Goal: Check status: Check status

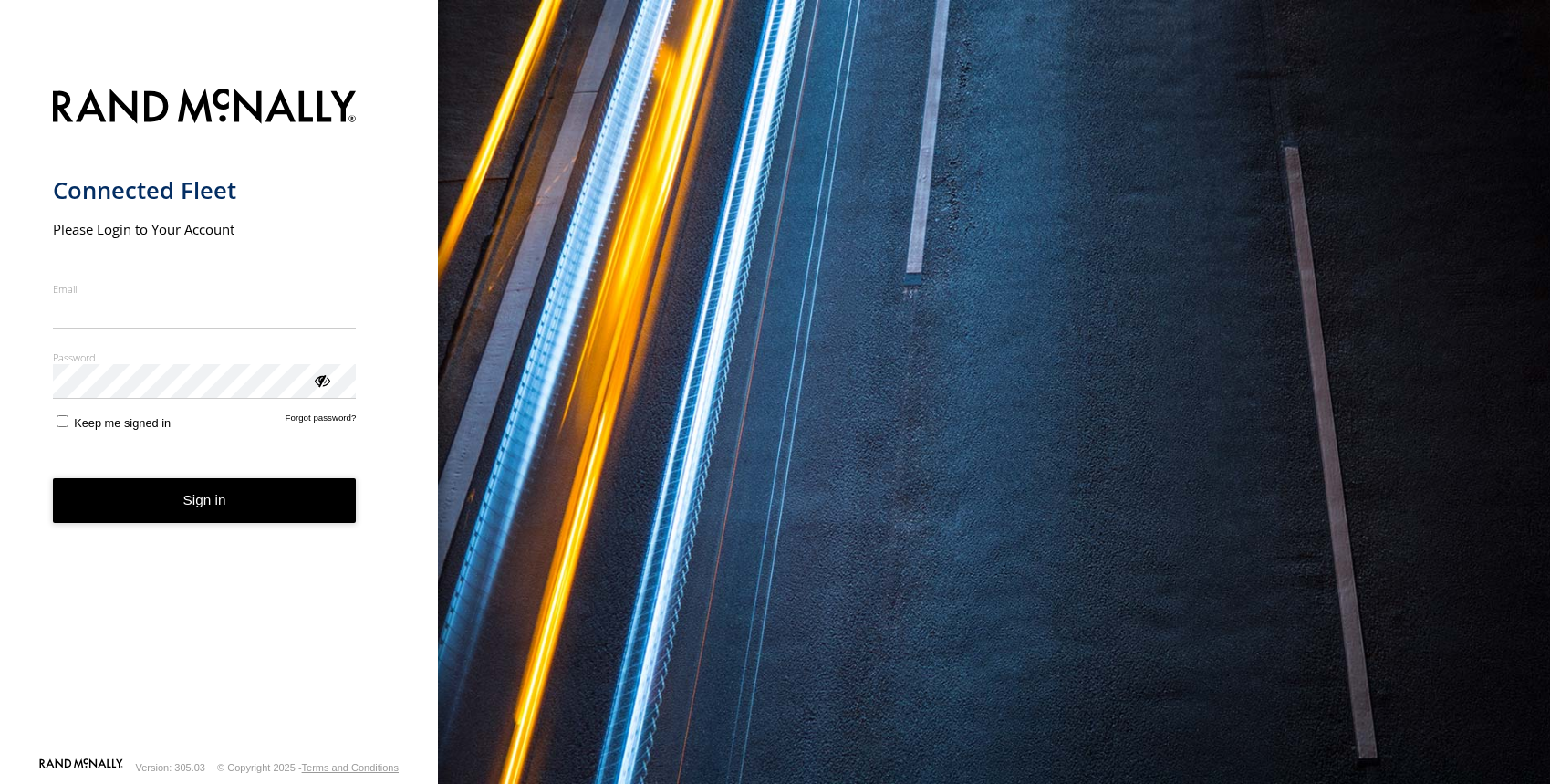
click at [182, 310] on input "Email" at bounding box center [204, 312] width 303 height 33
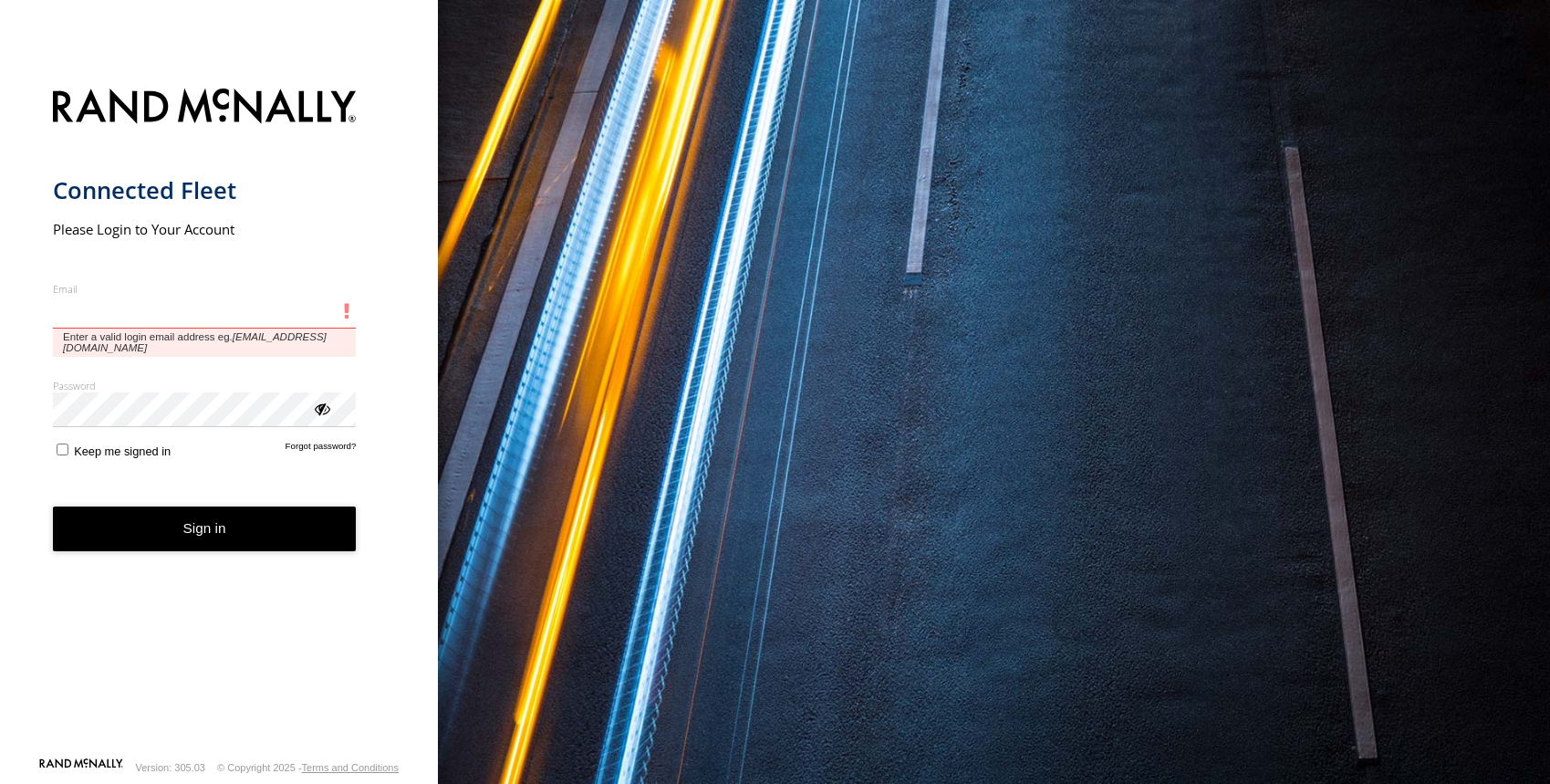
type input "**********"
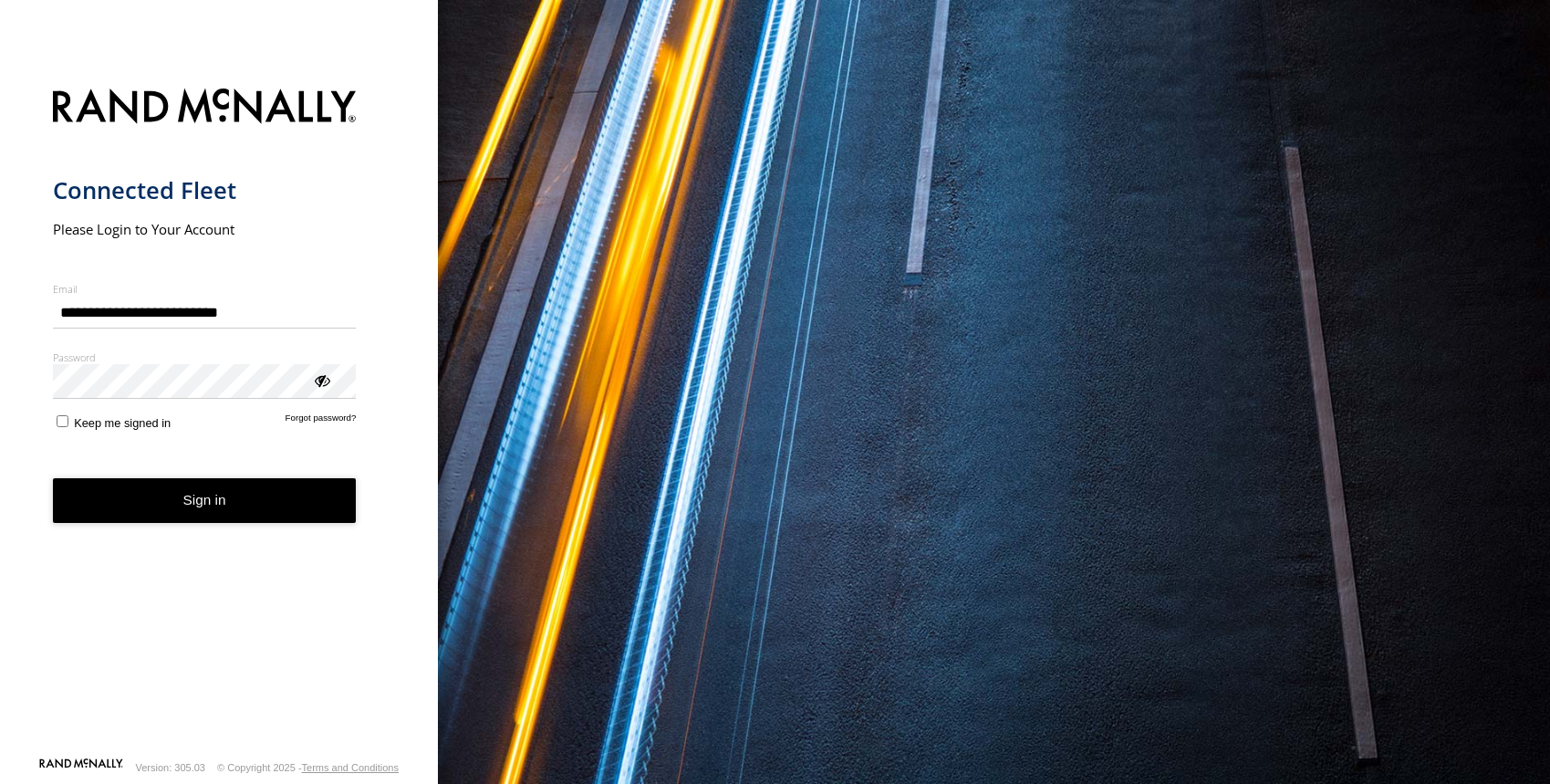
click at [224, 514] on button "Sign in" at bounding box center [204, 500] width 303 height 45
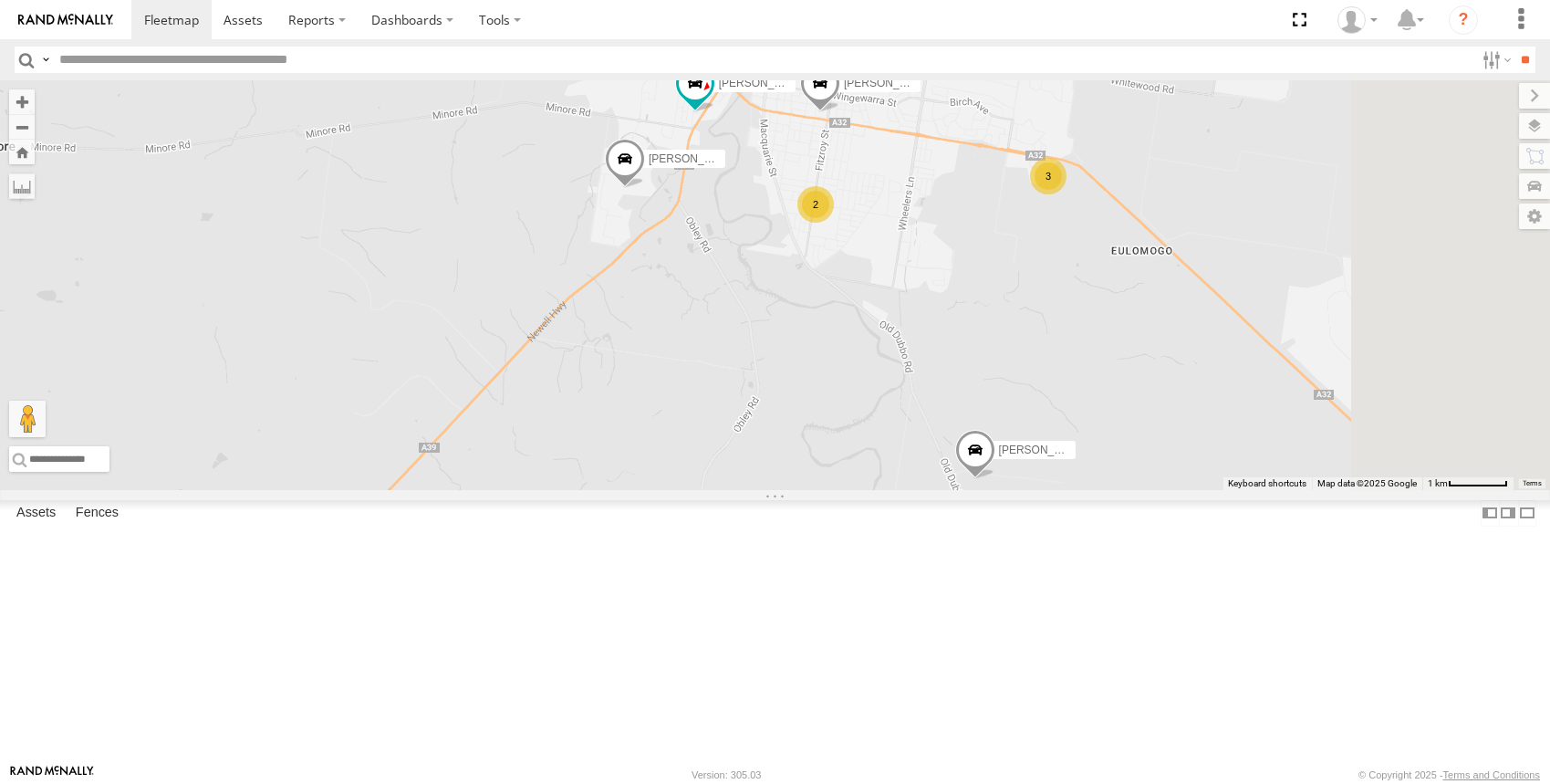
drag, startPoint x: 1294, startPoint y: 404, endPoint x: 1154, endPoint y: 473, distance: 156.1
click at [1154, 473] on div "Darcy Furnell - NEW ute Matt Harding Matt Rose Sam Holcroft Tom Brisbane Kyle G…" at bounding box center [775, 285] width 1550 height 410
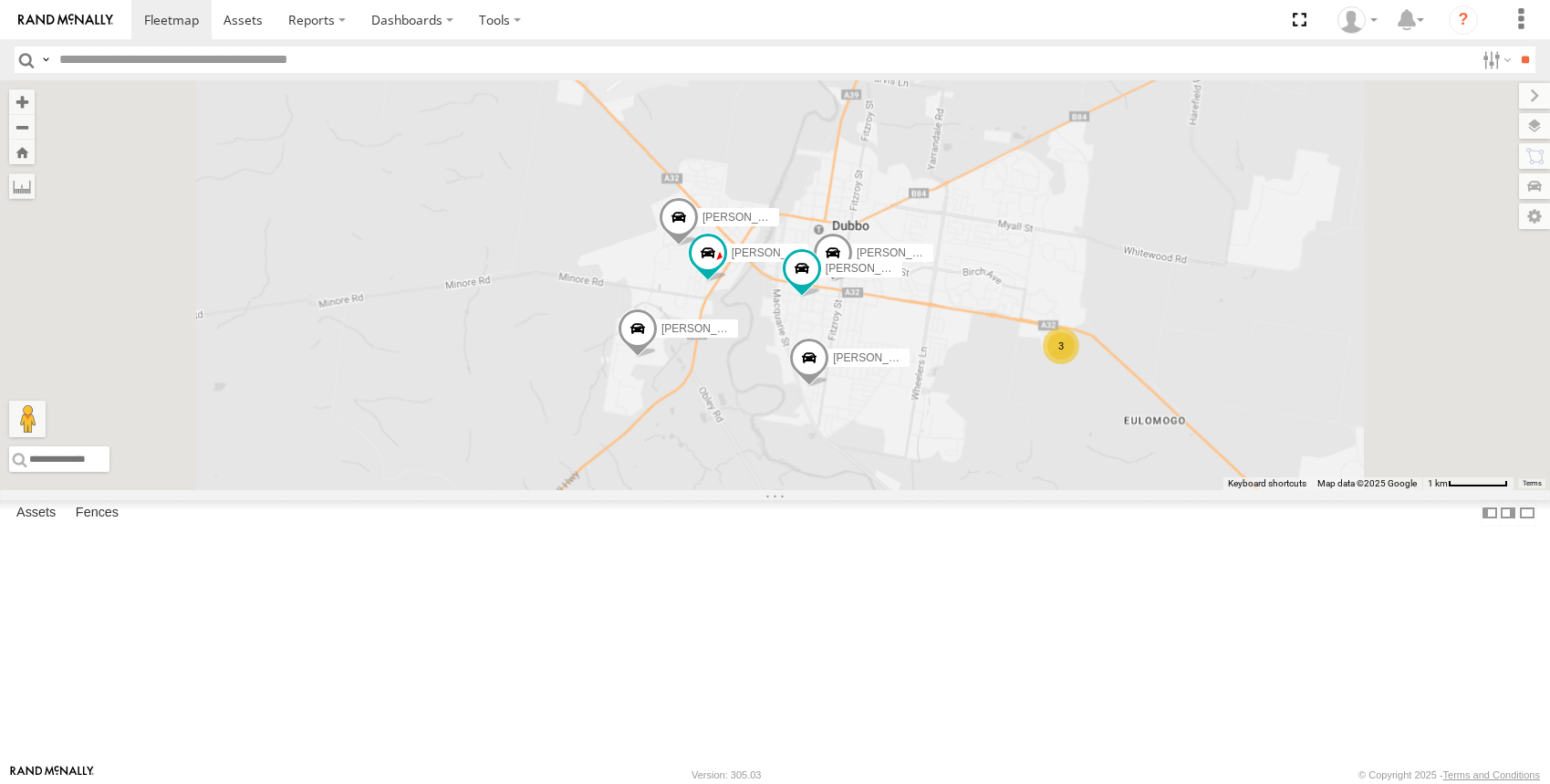
drag, startPoint x: 944, startPoint y: 283, endPoint x: 956, endPoint y: 457, distance: 174.4
click at [956, 457] on div "Darcy Furnell - NEW ute Matt Harding Matt Rose Sam Holcroft Tom Brisbane Kyle G…" at bounding box center [775, 285] width 1550 height 410
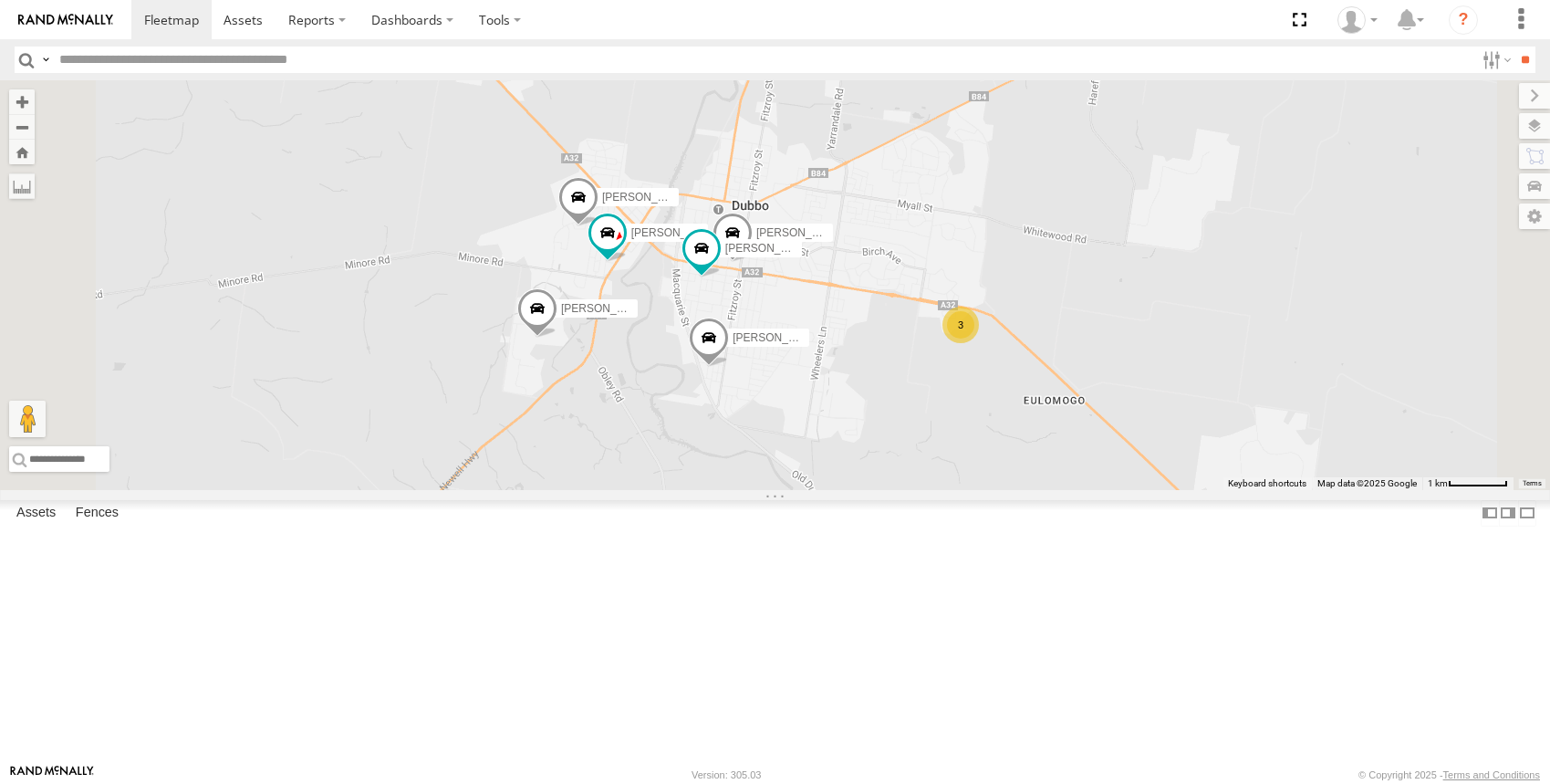
drag, startPoint x: 833, startPoint y: 275, endPoint x: 730, endPoint y: 252, distance: 105.5
click at [730, 252] on div "Darcy Furnell - NEW ute Matt Harding Matt Rose Sam Holcroft Tom Brisbane Kyle G…" at bounding box center [775, 285] width 1550 height 410
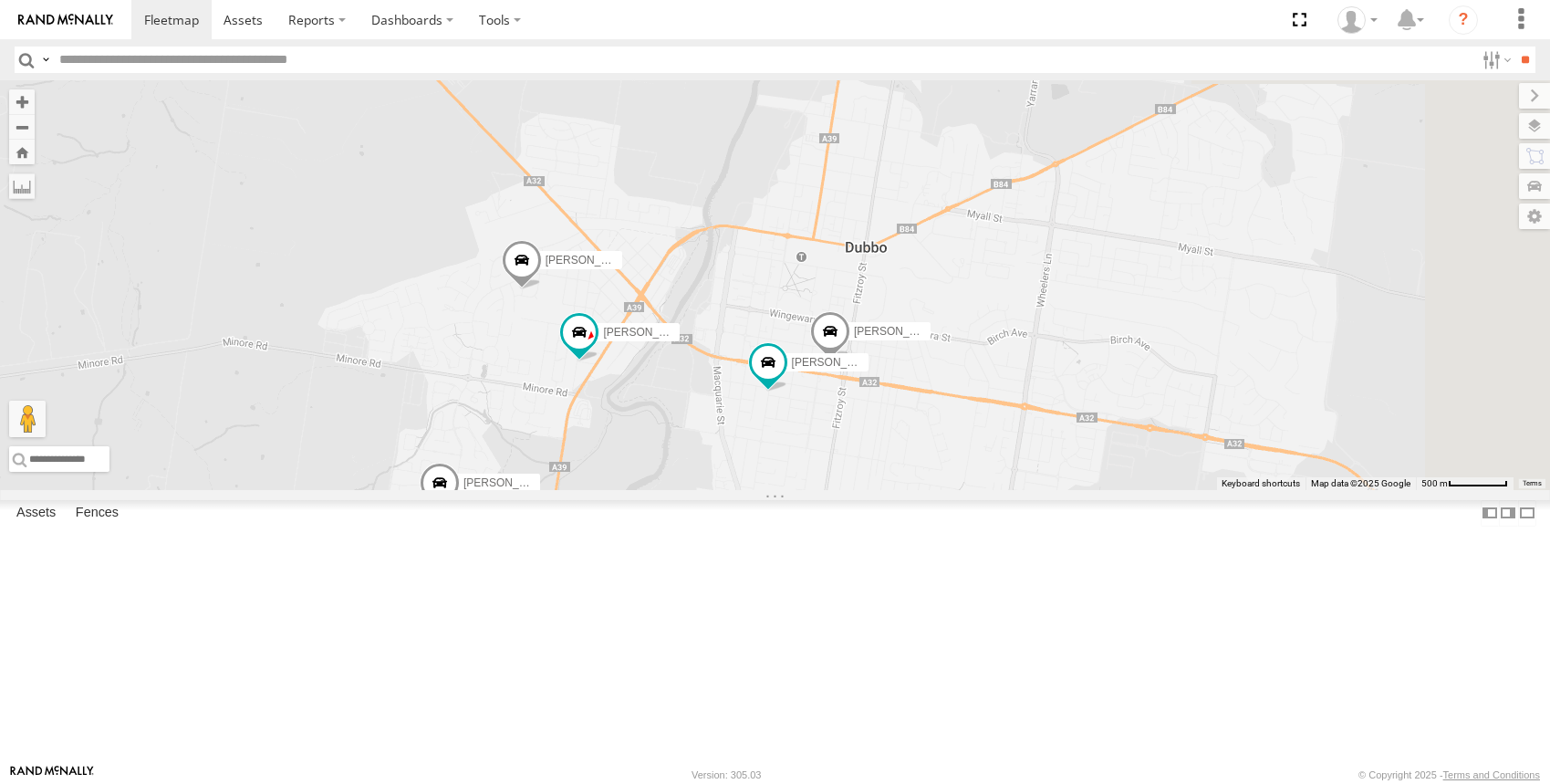
drag, startPoint x: 1111, startPoint y: 394, endPoint x: 868, endPoint y: 266, distance: 274.7
click at [868, 266] on div "Darcy Furnell - NEW ute Matt Harding Matt Rose Sam Holcroft Tom Brisbane Kyle G…" at bounding box center [775, 285] width 1550 height 410
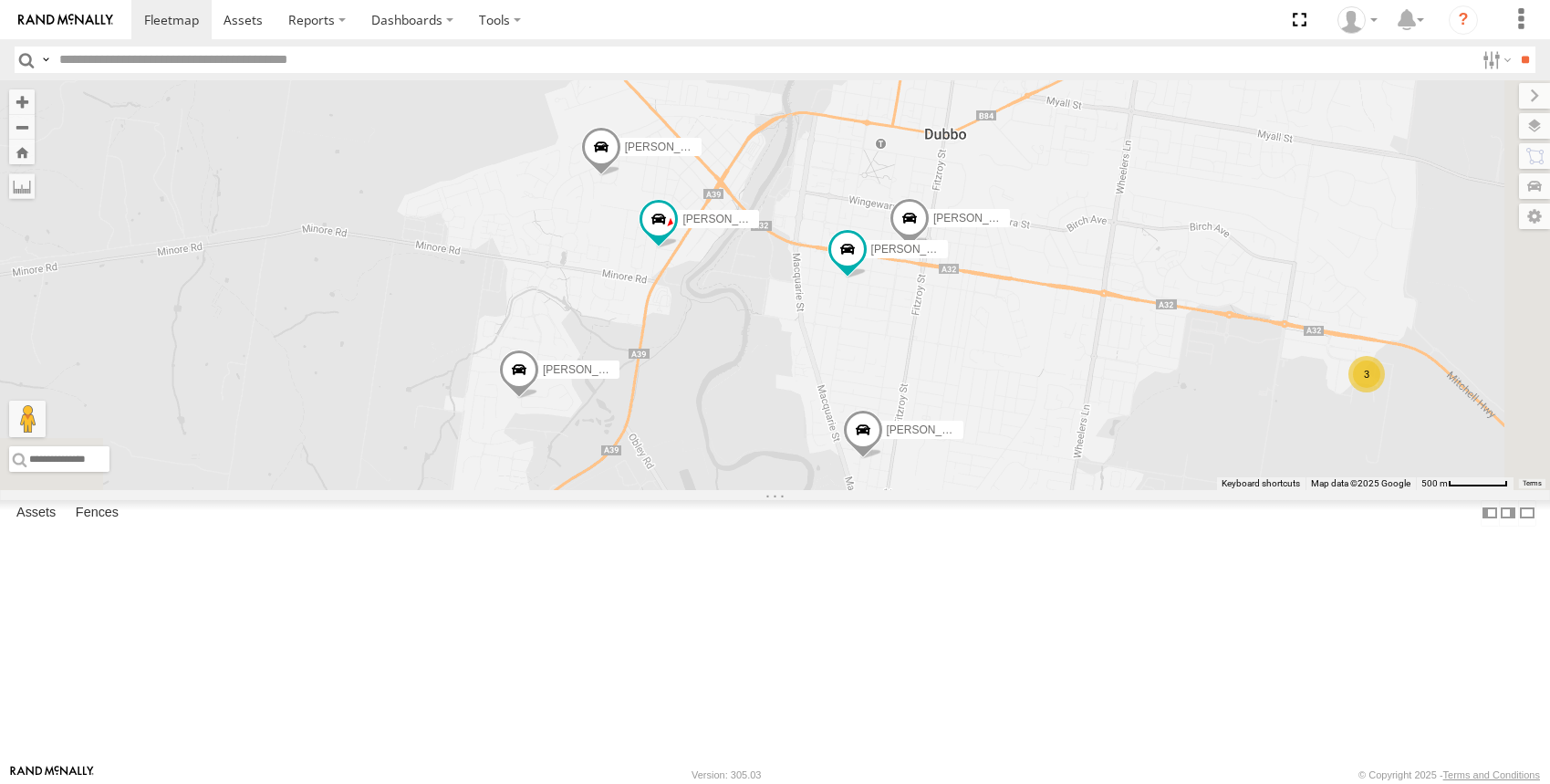
drag, startPoint x: 1036, startPoint y: 210, endPoint x: 1056, endPoint y: 205, distance: 20.6
click at [1056, 205] on div "Darcy Furnell - NEW ute Matt Harding Matt Rose Sam Holcroft Tom Brisbane Kyle G…" at bounding box center [775, 285] width 1550 height 410
